Goal: Information Seeking & Learning: Learn about a topic

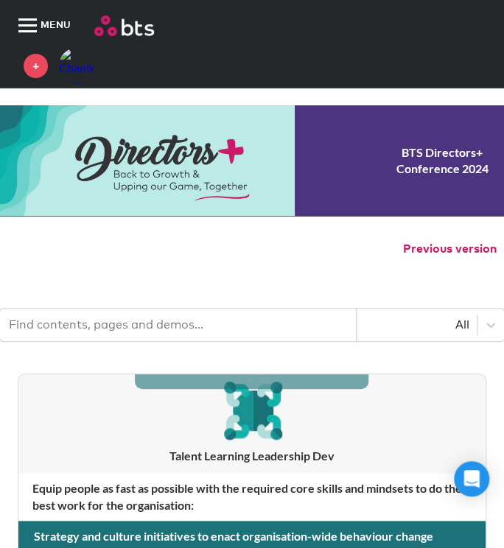
click at [49, 26] on span "MENU" at bounding box center [58, 26] width 36 height 44
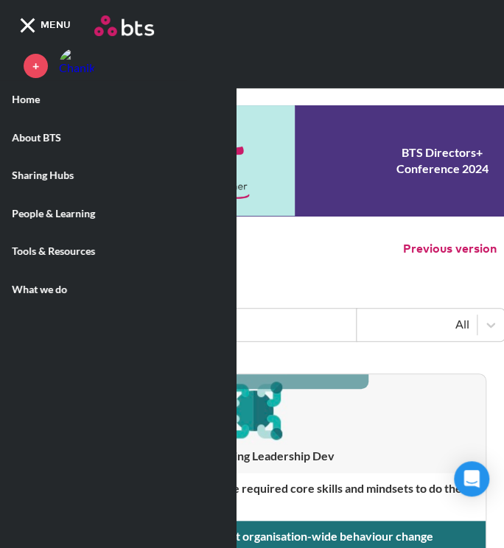
click at [59, 256] on label "Tools & Resources" at bounding box center [118, 251] width 236 height 38
click at [0, 0] on input "Tools & Resources" at bounding box center [0, 0] width 0 height 0
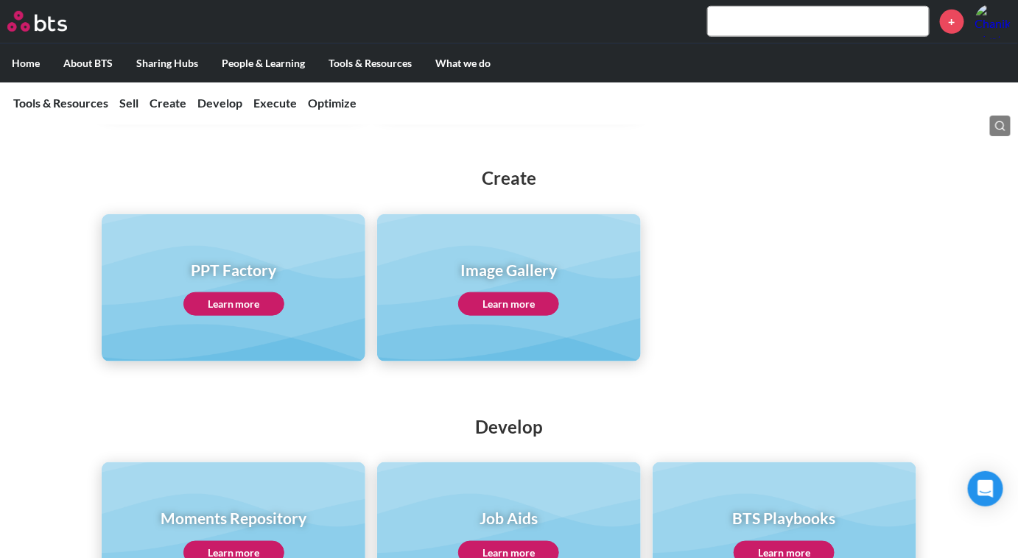
scroll to position [535, 0]
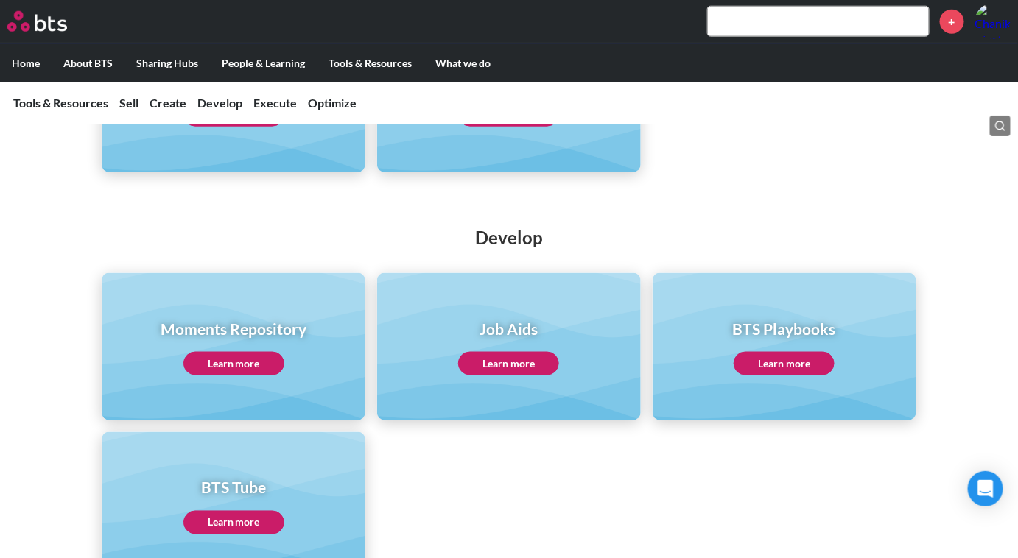
click at [267, 359] on link "Learn more" at bounding box center [233, 364] width 101 height 24
click at [512, 370] on link "Learn more" at bounding box center [783, 364] width 101 height 24
click at [231, 362] on link "Learn more" at bounding box center [233, 364] width 101 height 24
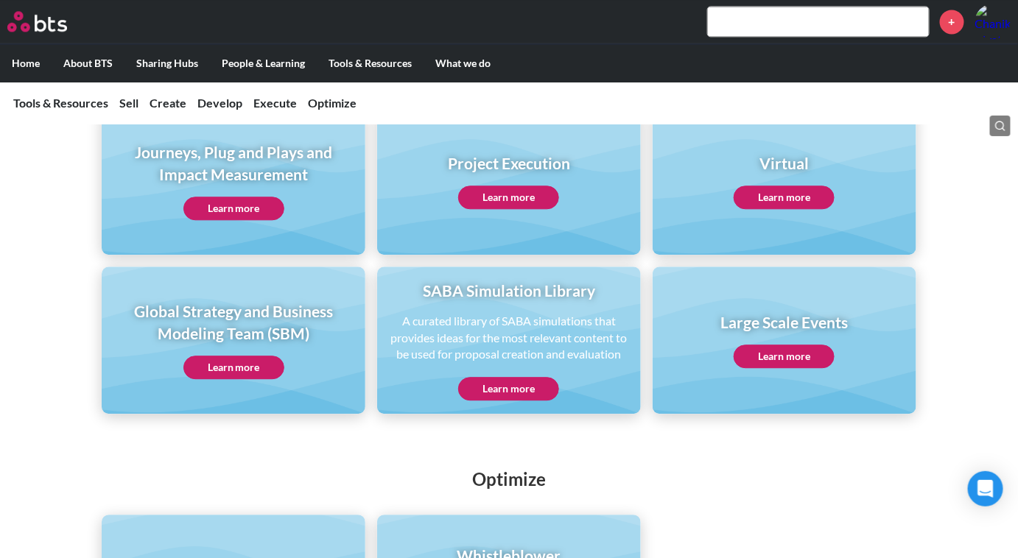
scroll to position [1071, 0]
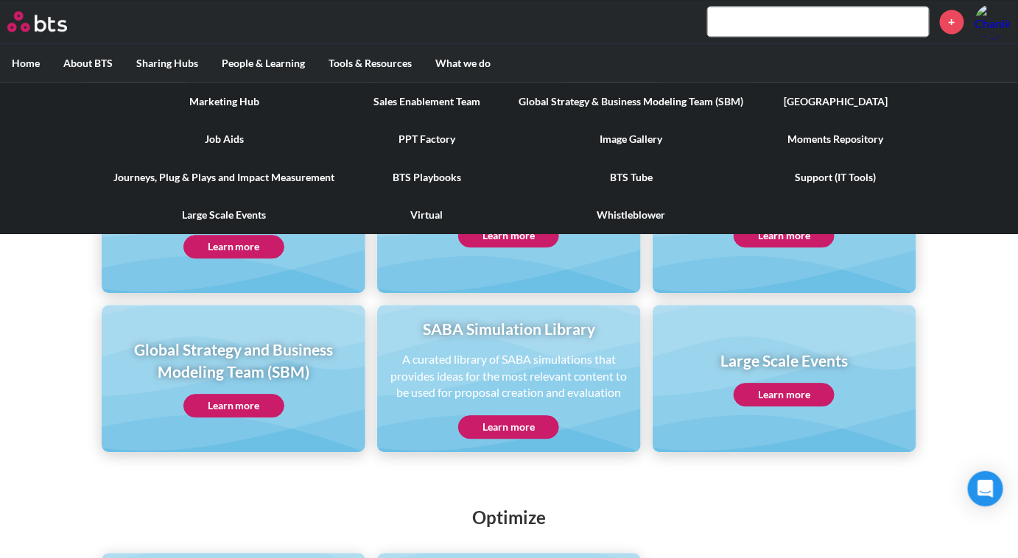
click at [512, 134] on link "Moments Repository" at bounding box center [835, 139] width 161 height 38
